Goal: Task Accomplishment & Management: Manage account settings

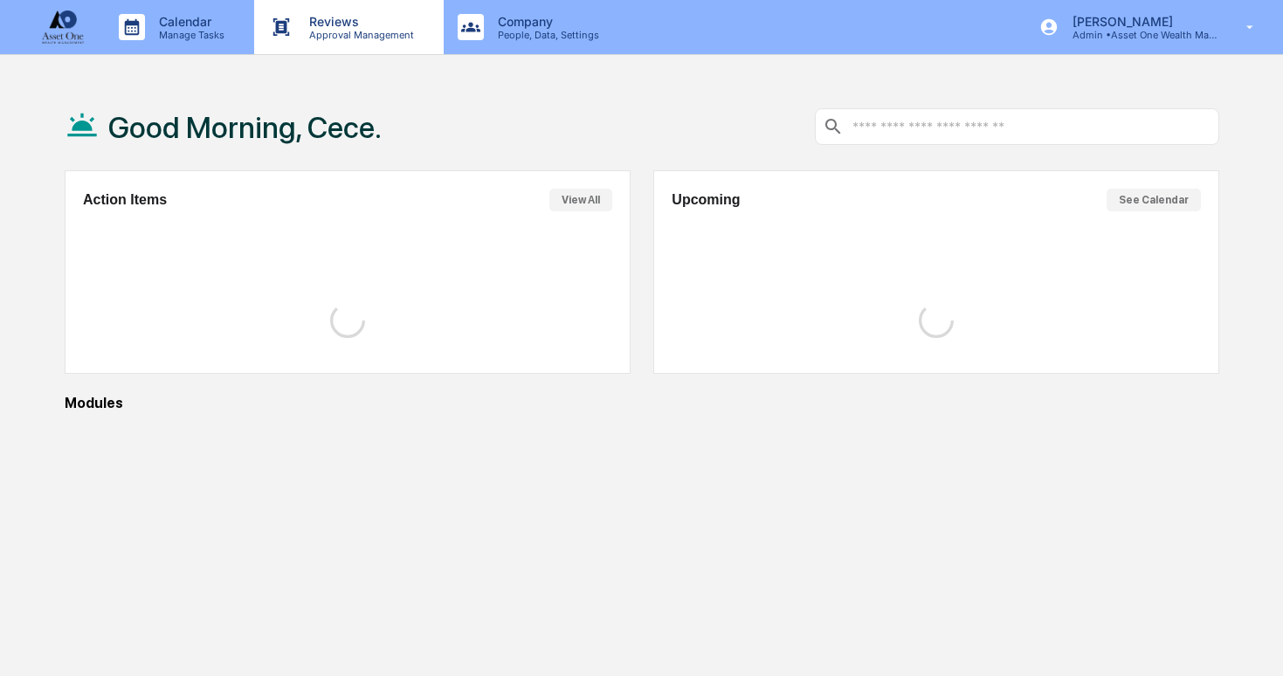
click at [313, 38] on p "Approval Management" at bounding box center [359, 35] width 128 height 12
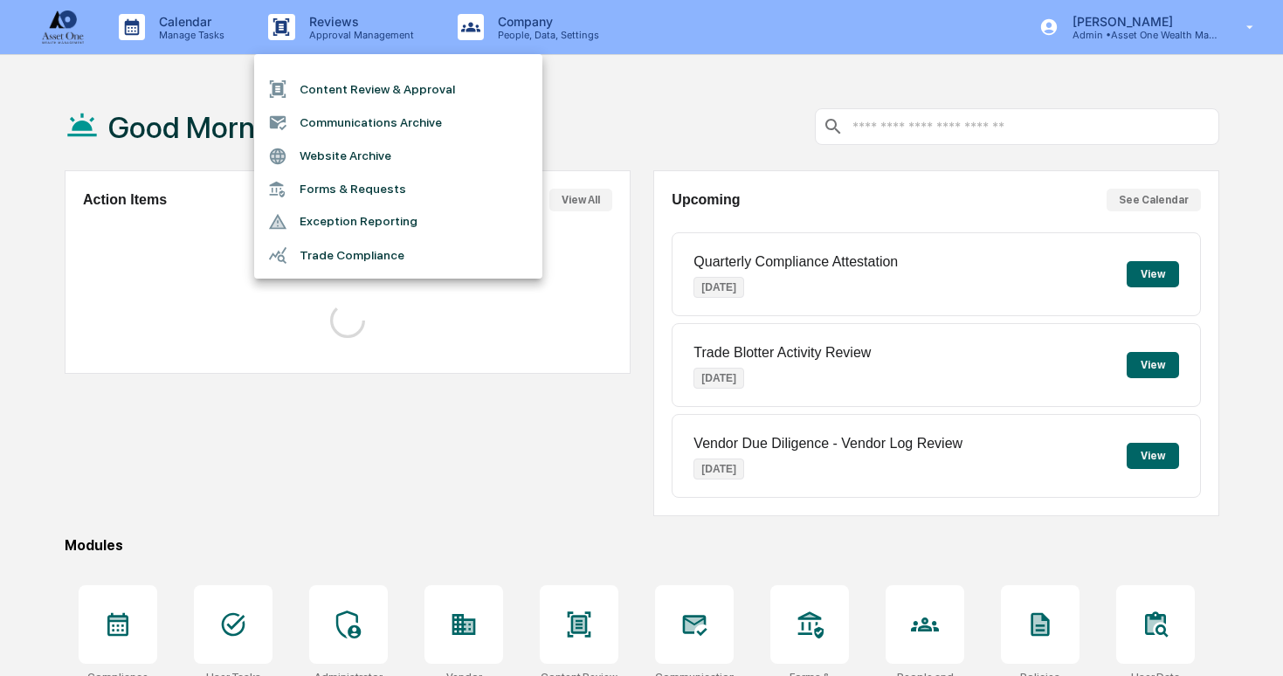
click at [208, 33] on div at bounding box center [641, 338] width 1283 height 676
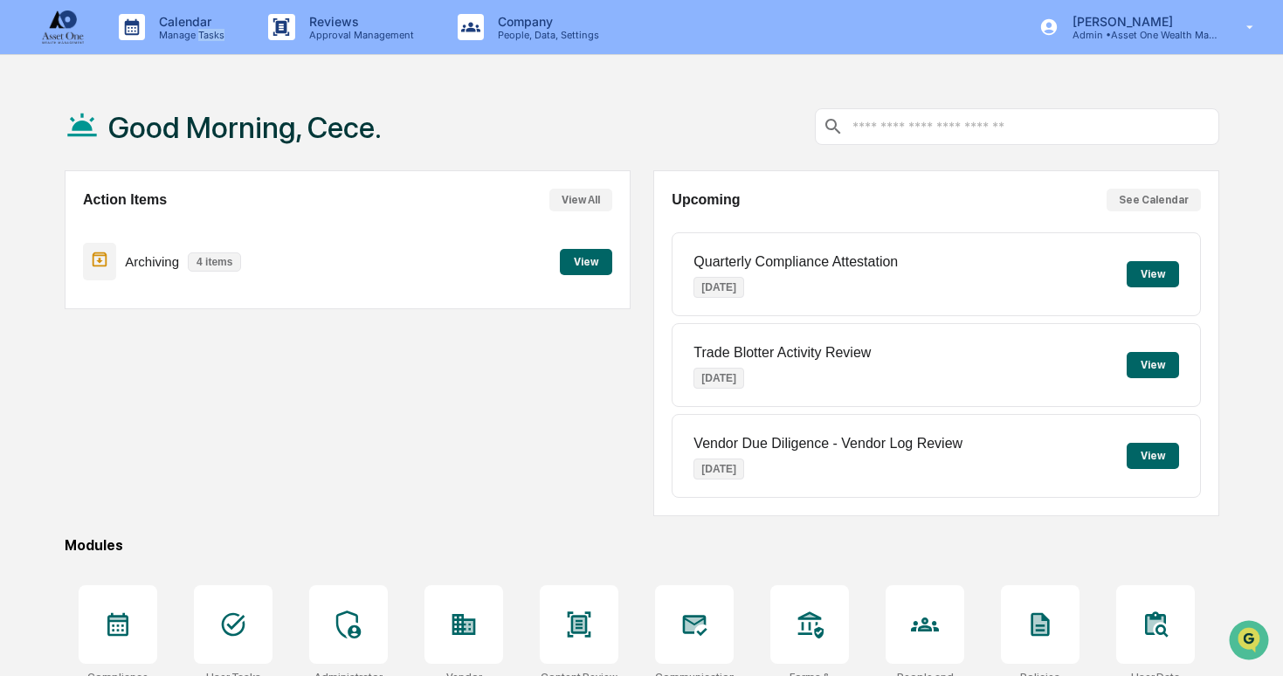
click at [208, 33] on p "Manage Tasks" at bounding box center [189, 35] width 88 height 12
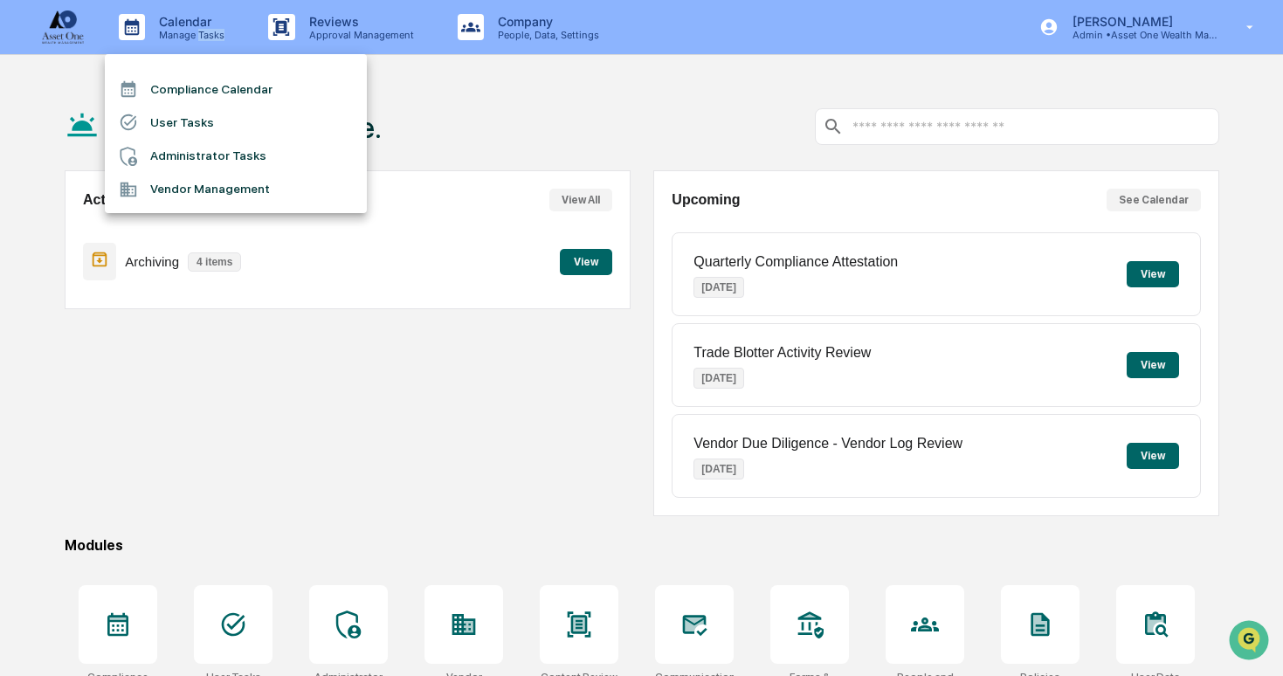
click at [223, 160] on li "Administrator Tasks" at bounding box center [236, 156] width 262 height 33
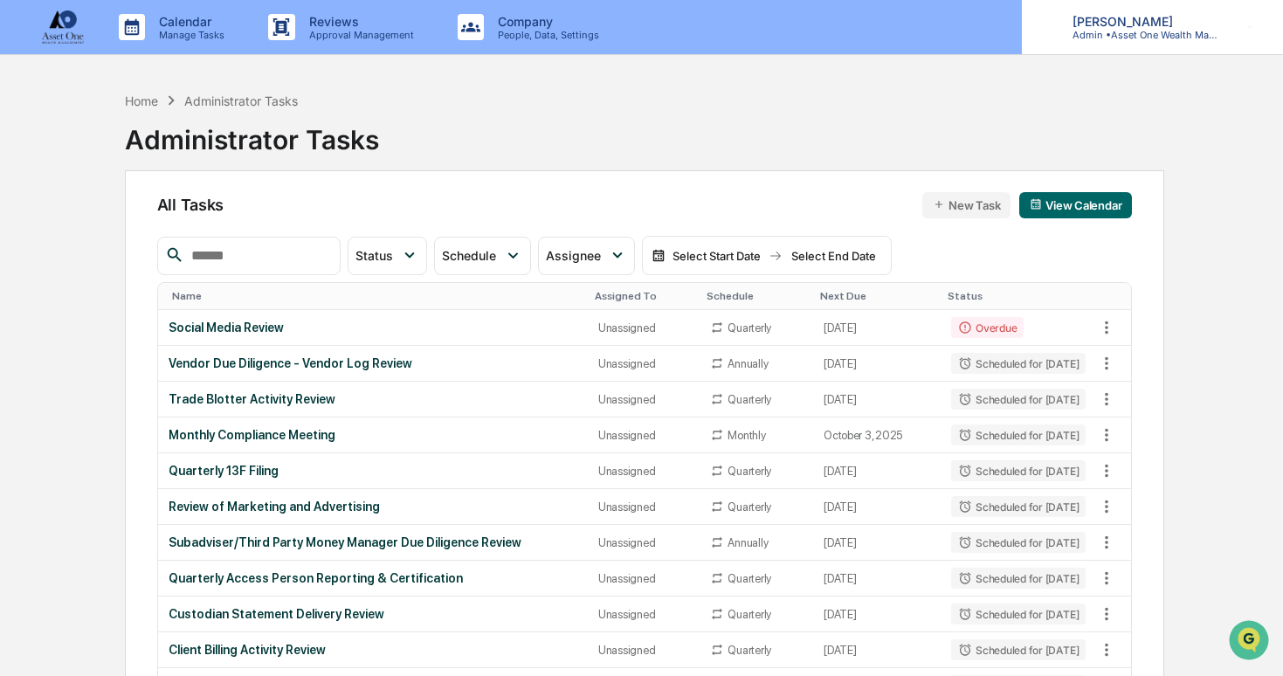
click at [1140, 23] on p "[PERSON_NAME]" at bounding box center [1140, 21] width 162 height 15
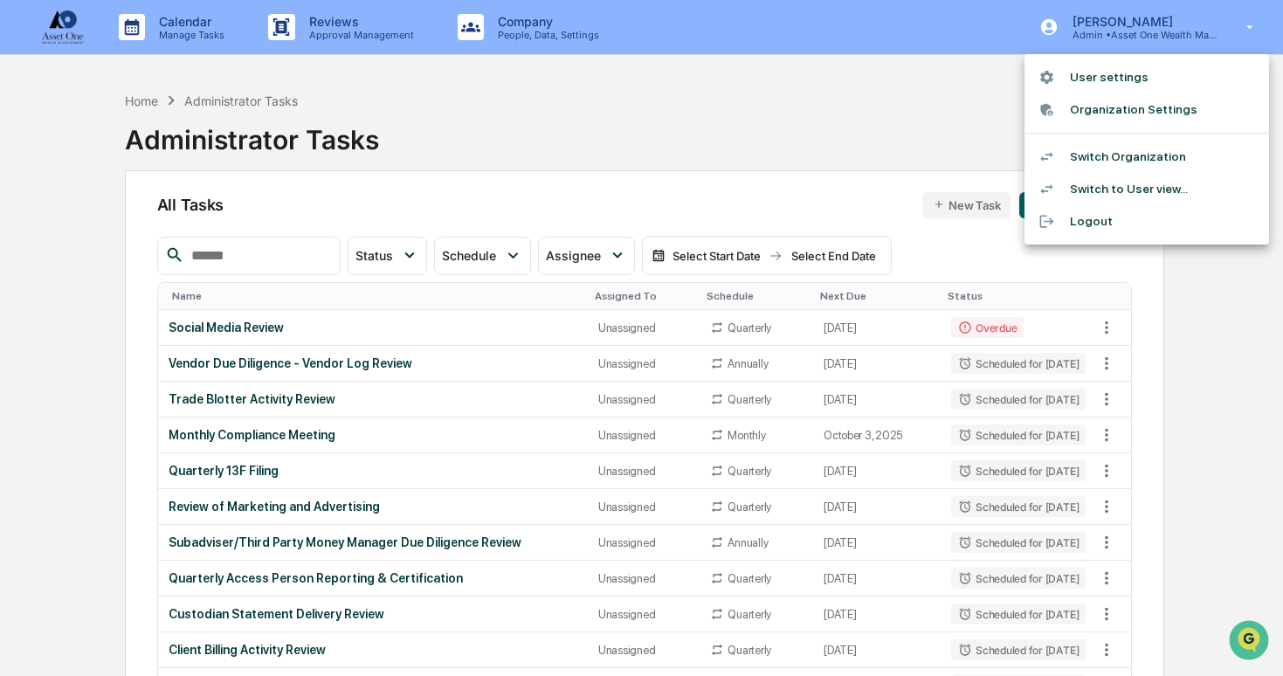
click at [1004, 233] on div at bounding box center [641, 338] width 1283 height 676
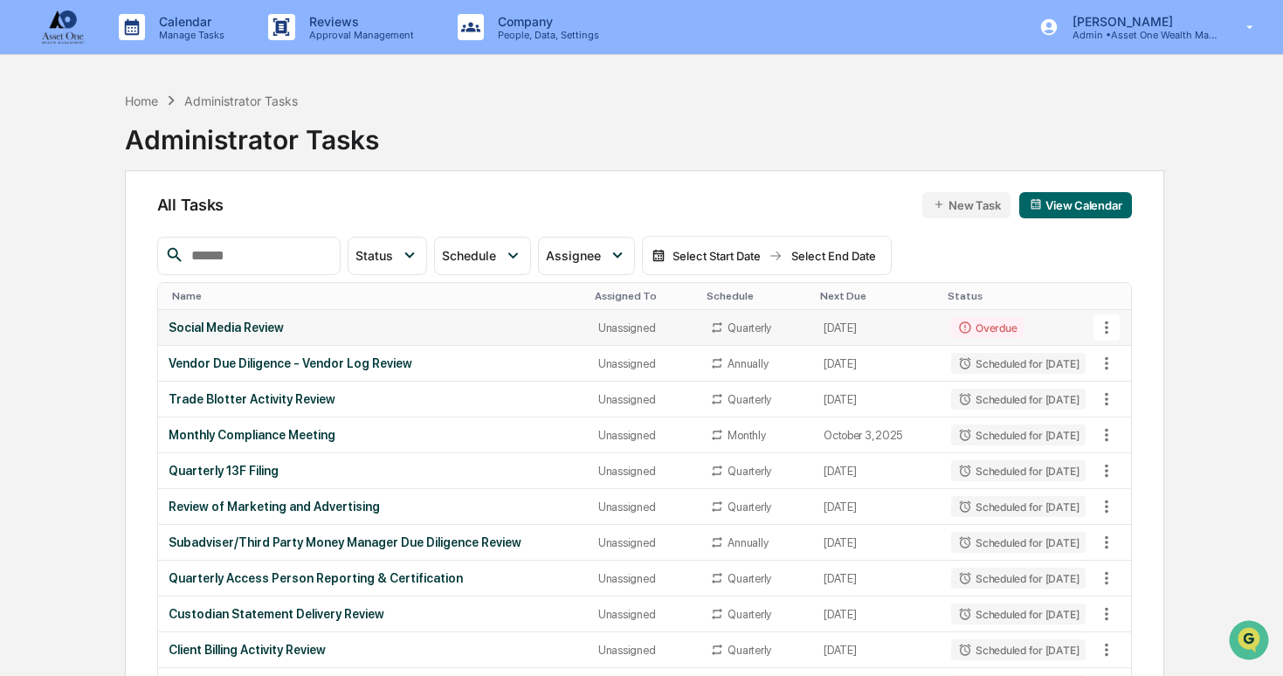
click at [1111, 324] on icon at bounding box center [1106, 327] width 19 height 19
click at [1153, 366] on li "View Task" at bounding box center [1165, 358] width 140 height 32
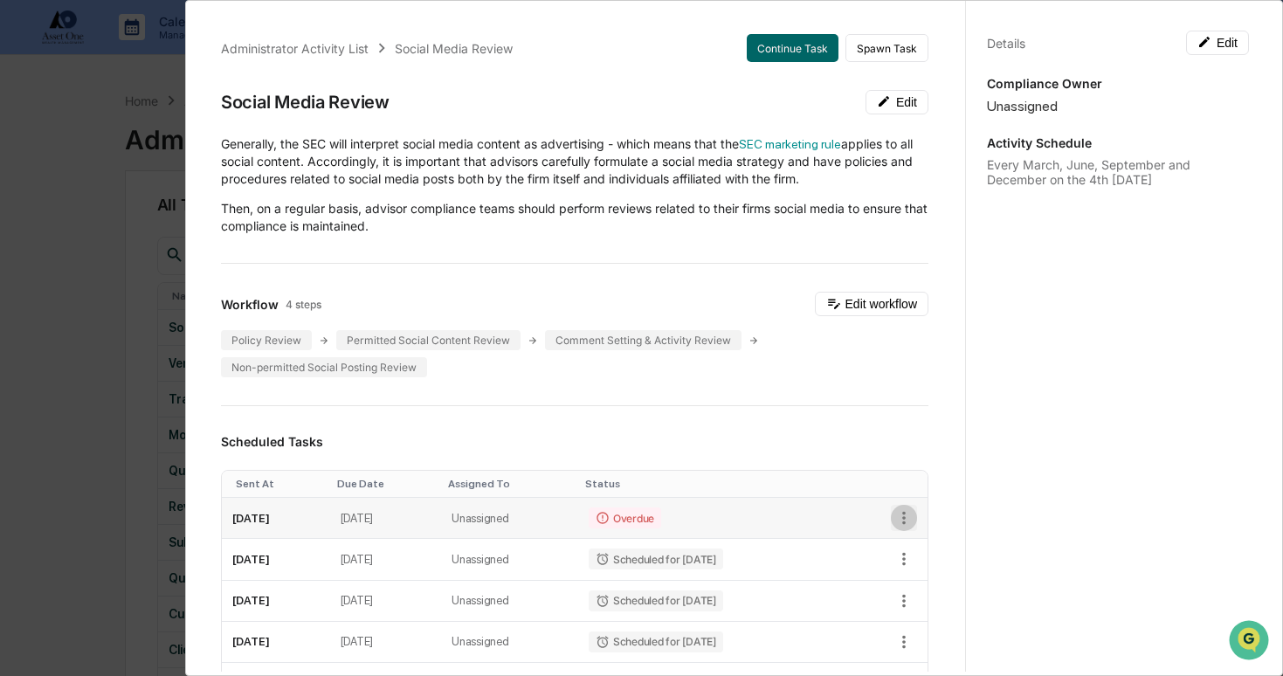
click at [908, 521] on icon "button" at bounding box center [903, 517] width 19 height 19
click at [955, 573] on li "Delete task" at bounding box center [964, 579] width 144 height 32
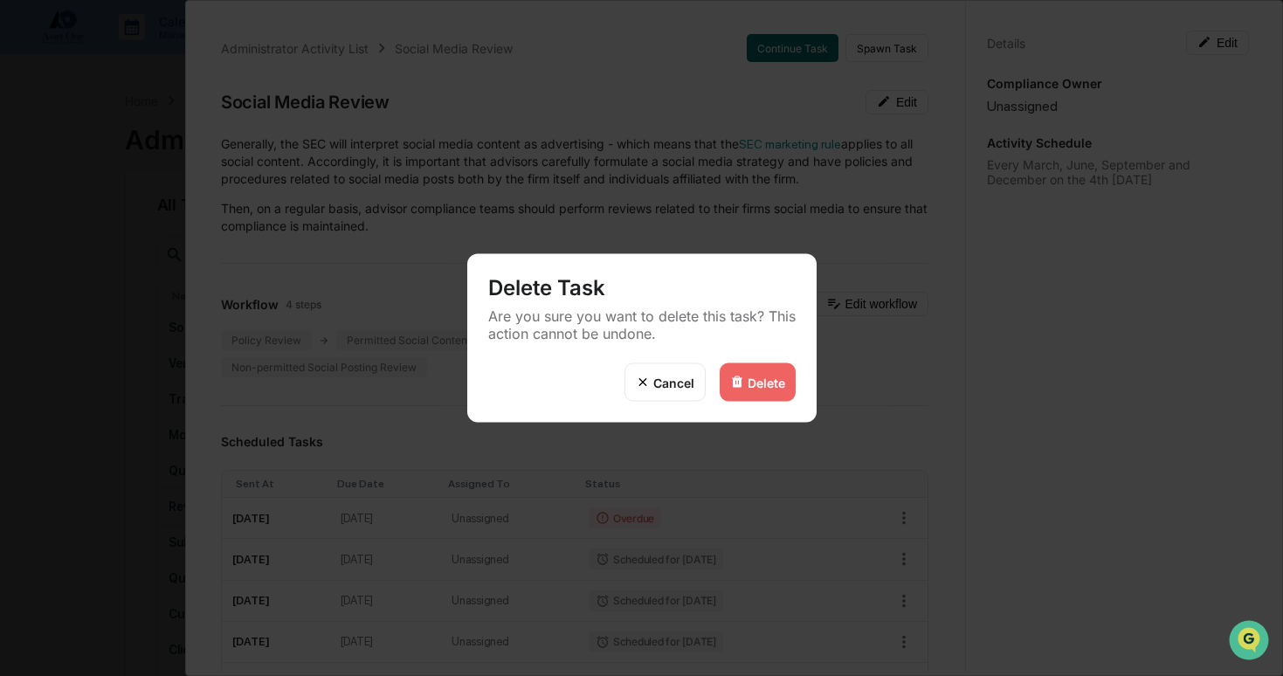
click at [756, 364] on div "Delete" at bounding box center [758, 382] width 76 height 38
click at [763, 385] on div "Delete" at bounding box center [767, 382] width 38 height 15
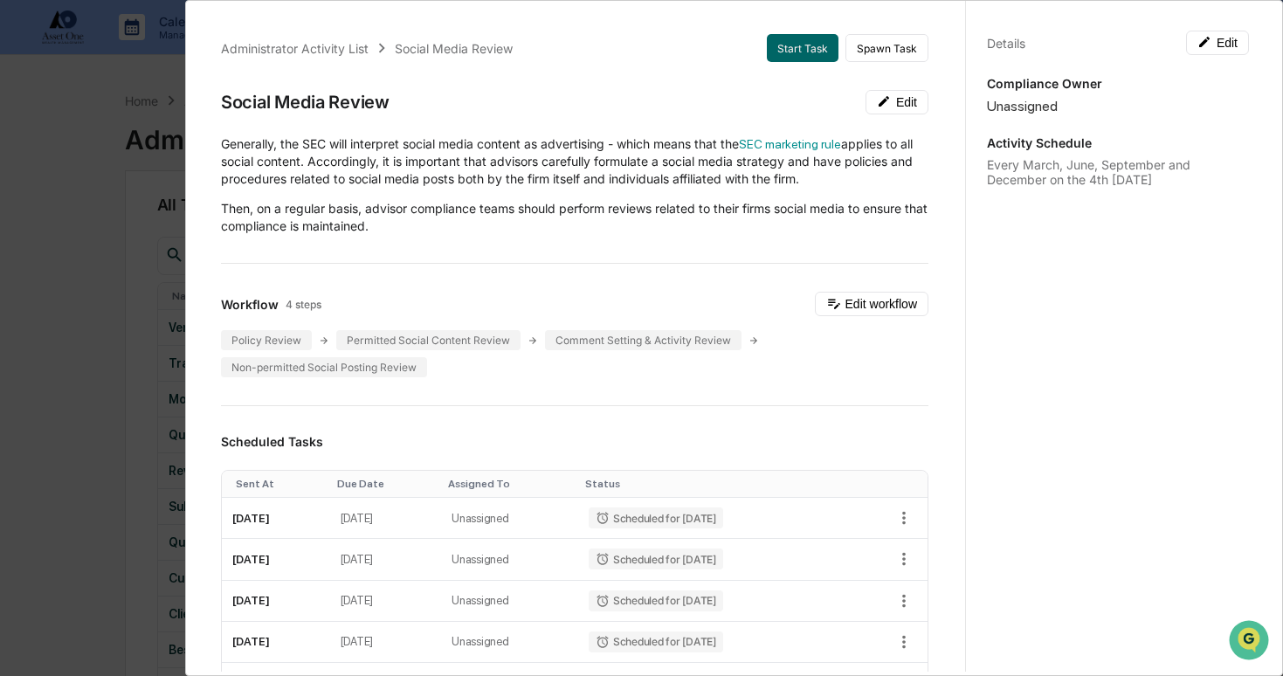
click at [141, 404] on div "Administrator Activity List Social Media Review Start Task Spawn Task Social Me…" at bounding box center [641, 338] width 1283 height 676
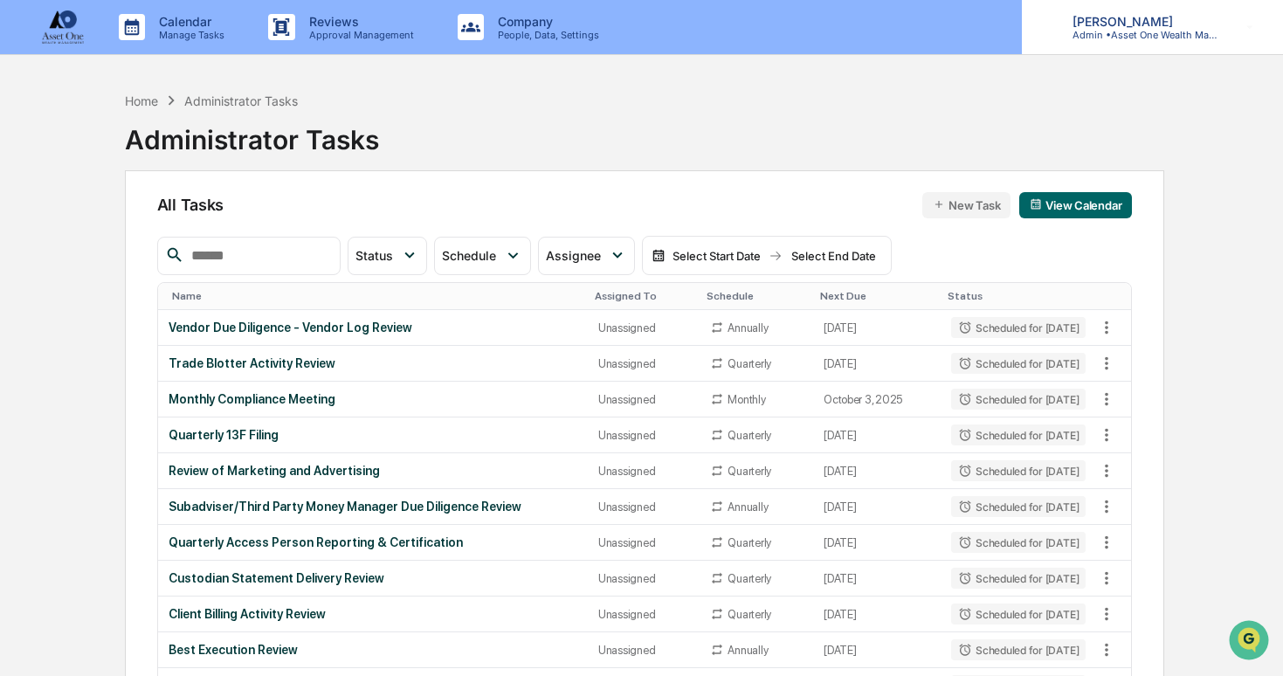
click at [1157, 21] on p "[PERSON_NAME]" at bounding box center [1140, 21] width 162 height 15
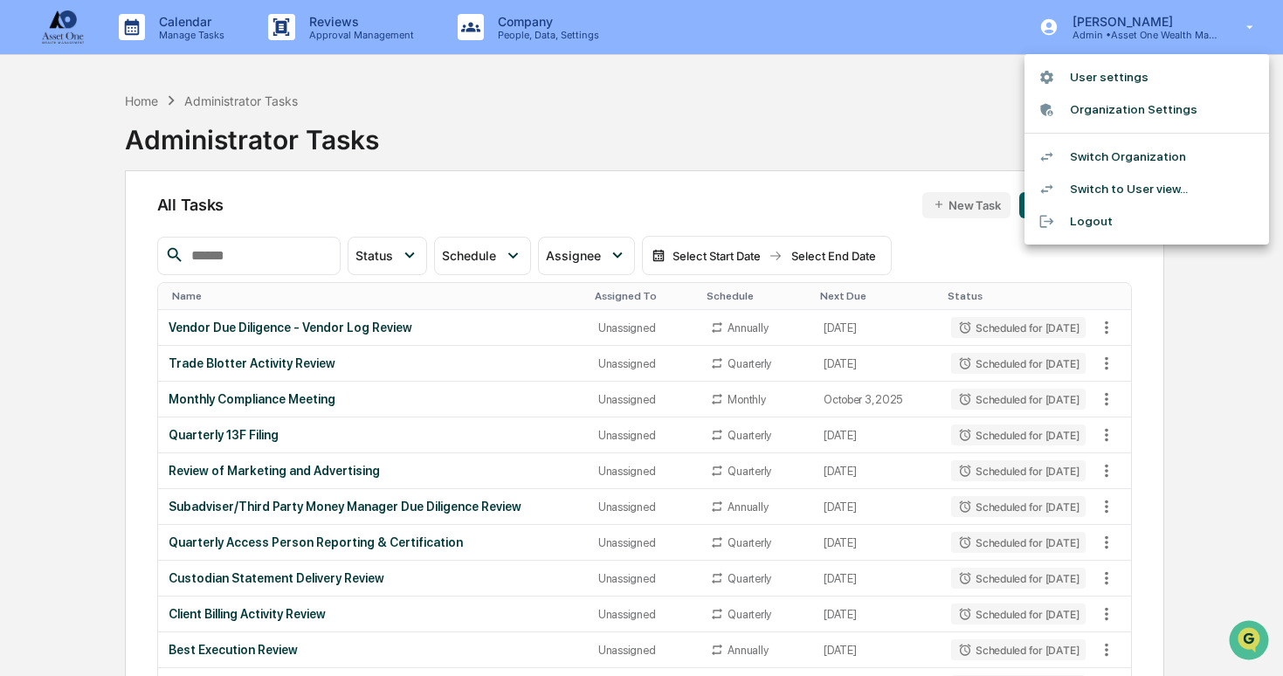
click at [1111, 152] on li "Switch Organization" at bounding box center [1147, 157] width 245 height 32
